Goal: Find specific page/section: Find specific page/section

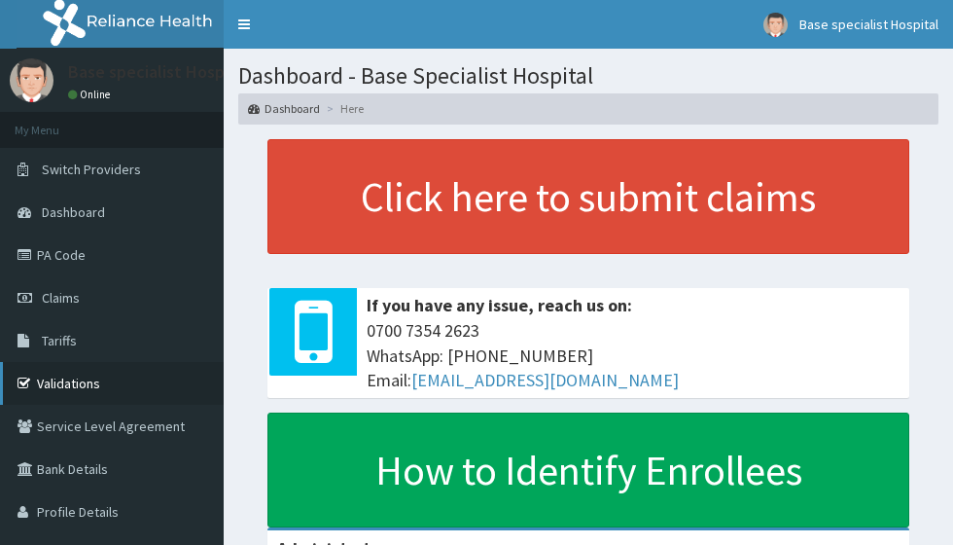
click at [74, 377] on link "Validations" at bounding box center [112, 383] width 224 height 43
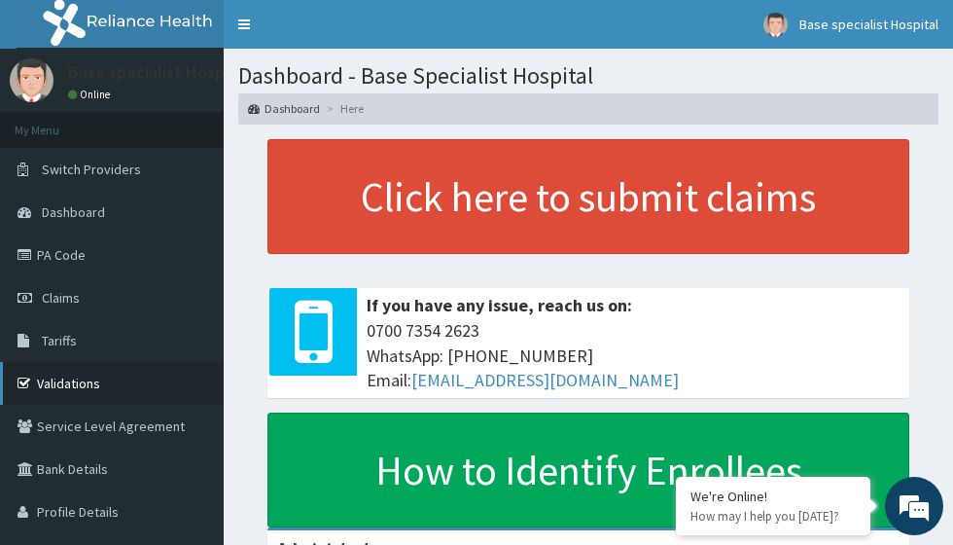
click at [105, 384] on link "Validations" at bounding box center [112, 383] width 224 height 43
